Goal: Information Seeking & Learning: Learn about a topic

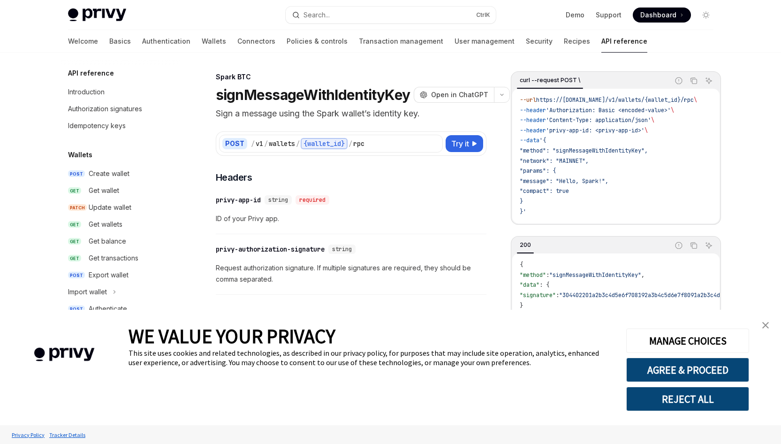
scroll to position [263, 0]
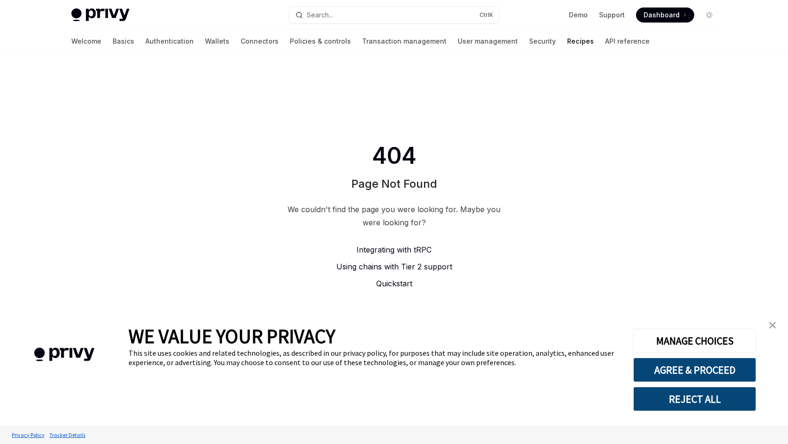
type textarea "*"
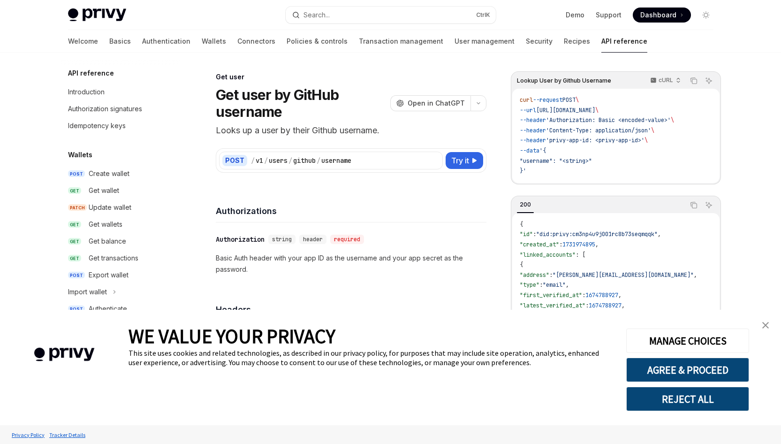
scroll to position [835, 0]
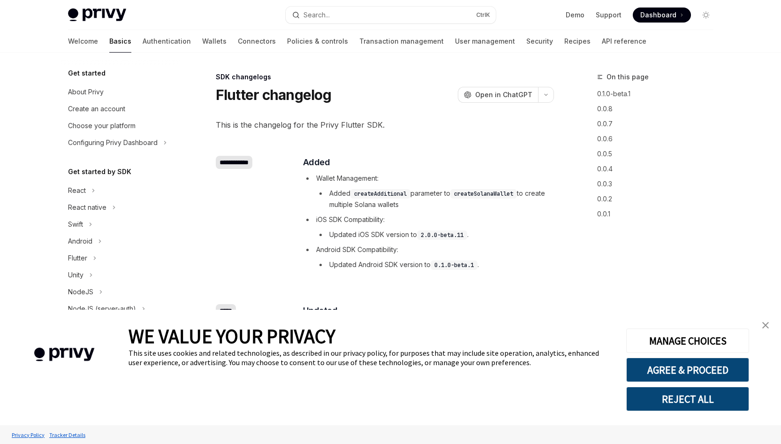
type textarea "*"
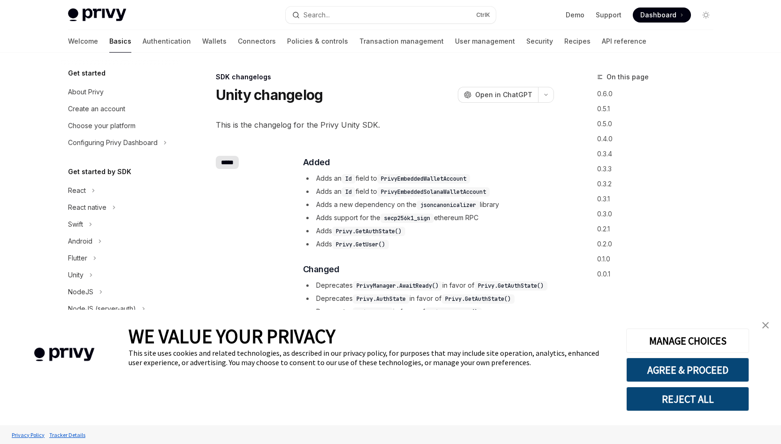
scroll to position [326, 0]
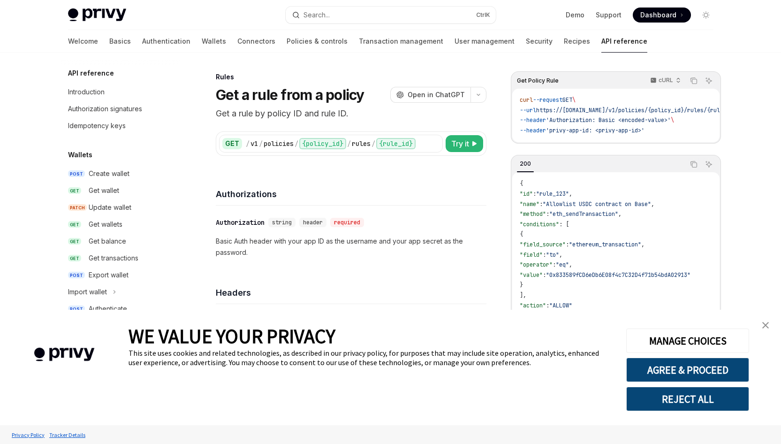
scroll to position [449, 0]
